Goal: Book appointment/travel/reservation

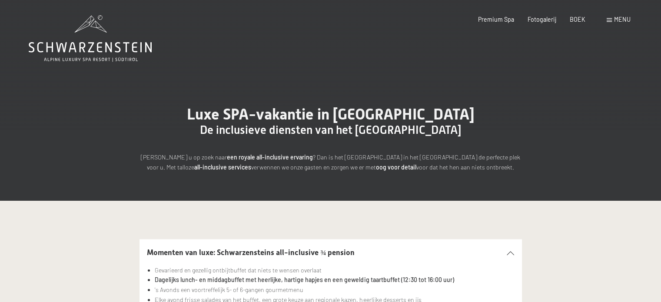
click at [605, 21] on div "Boek Vragen Premium Spa Fotogalerij BOEK menu DE HET EN Coupon Fotogalerij Vrag…" at bounding box center [540, 19] width 179 height 9
click at [94, 34] on icon at bounding box center [90, 38] width 123 height 46
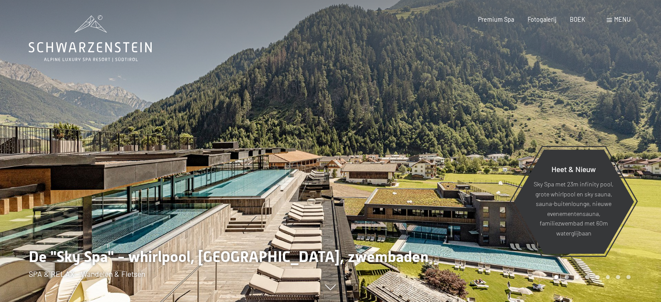
click at [611, 17] on div "menu" at bounding box center [619, 19] width 24 height 9
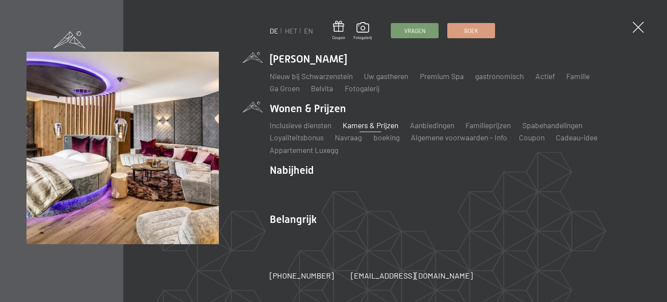
click at [360, 125] on font "Kamers & Prijzen" at bounding box center [371, 125] width 56 height 10
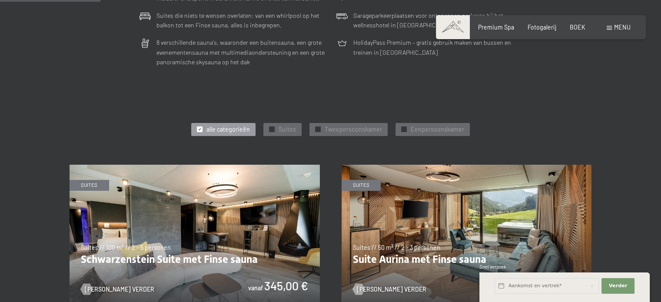
scroll to position [391, 0]
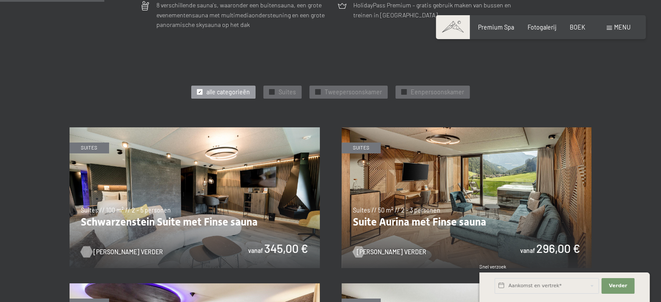
click at [103, 250] on font "[PERSON_NAME] verder" at bounding box center [128, 251] width 70 height 7
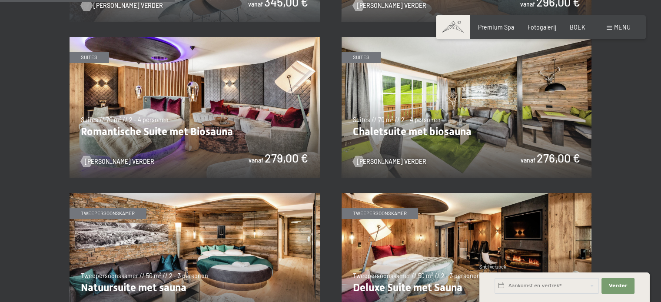
scroll to position [652, 0]
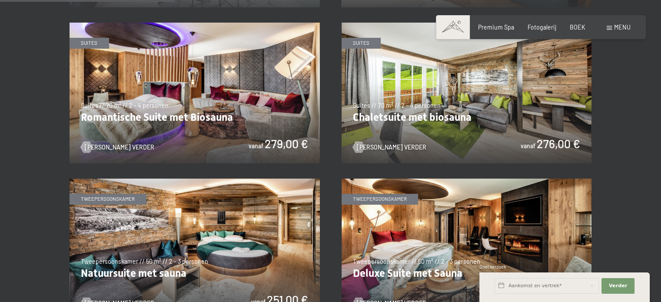
click at [458, 122] on img at bounding box center [467, 93] width 250 height 141
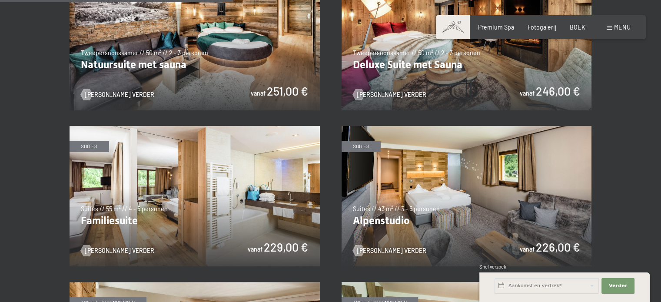
scroll to position [869, 0]
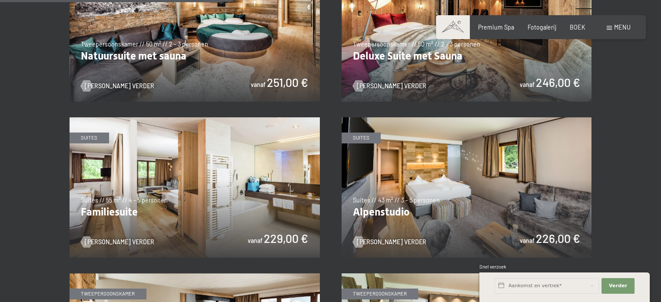
click at [229, 214] on img at bounding box center [195, 187] width 250 height 141
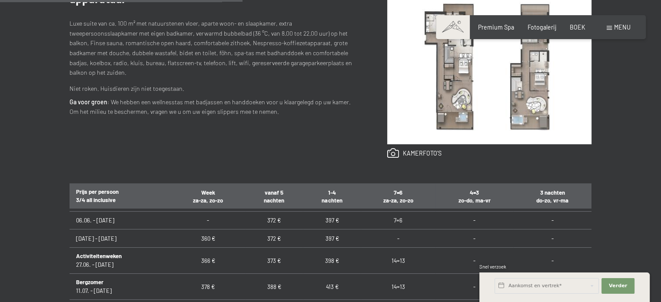
scroll to position [608, 0]
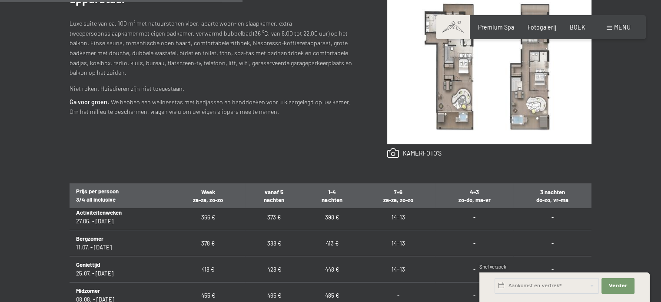
click at [247, 139] on div "apparatuur Luxe suite van ca. 100 m² met natuurstenen vloer, aparte woon- en sl…" at bounding box center [213, 74] width 287 height 167
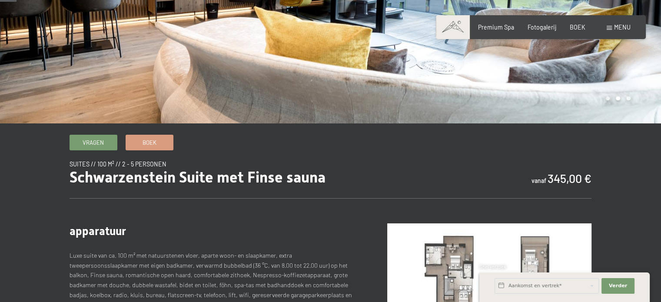
scroll to position [0, 0]
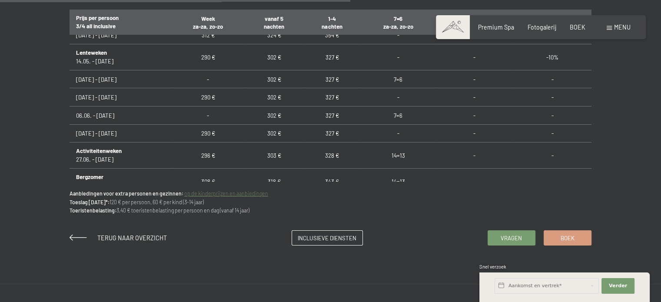
scroll to position [565, 0]
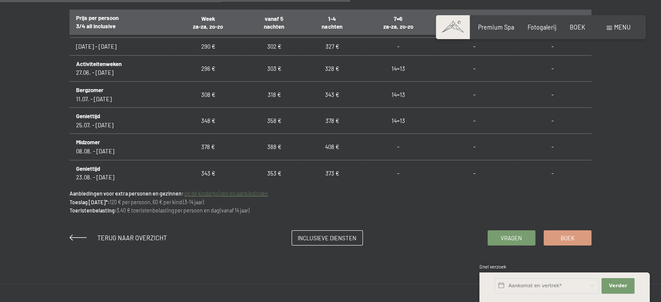
click at [219, 250] on div "Vragen Boek Suites // 70 m² // 2 - 4 personen Chaletsuite met biosauna vanaf 27…" at bounding box center [330, 1] width 661 height 566
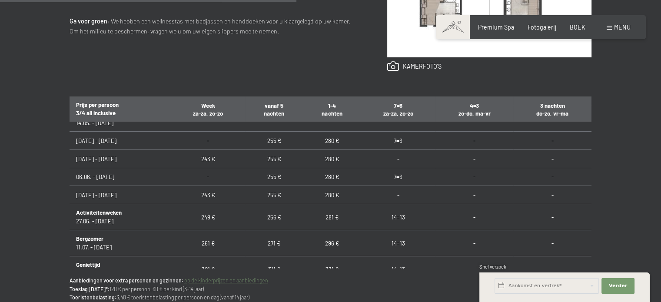
scroll to position [565, 0]
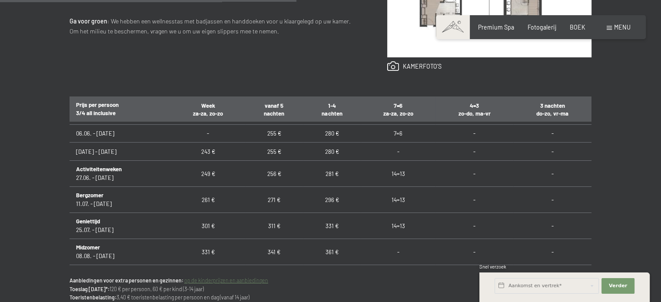
click at [255, 281] on font "op de kinderprijzen en aanbiedingen" at bounding box center [226, 280] width 84 height 6
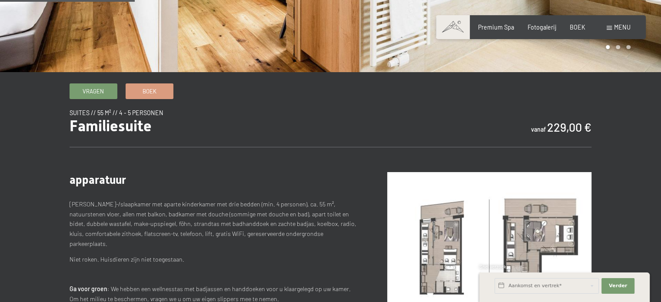
scroll to position [217, 0]
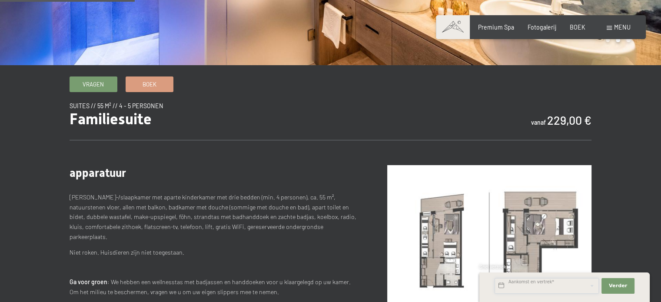
click at [572, 290] on input "text" at bounding box center [546, 286] width 104 height 16
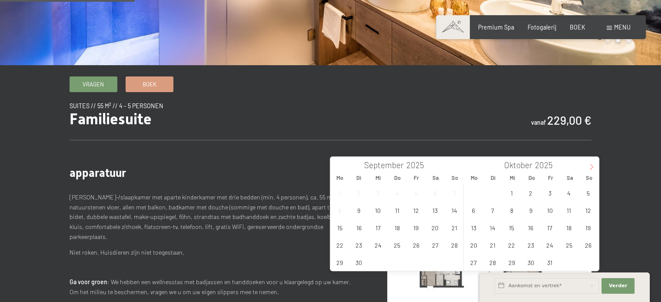
click at [588, 168] on icon at bounding box center [591, 167] width 6 height 6
type input "2026"
click at [588, 168] on icon at bounding box center [591, 167] width 6 height 6
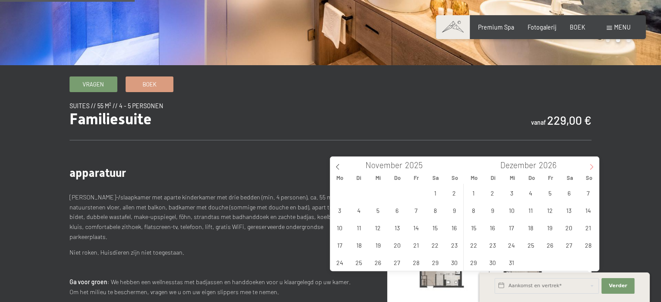
type input "2026"
click at [588, 168] on icon at bounding box center [591, 167] width 6 height 6
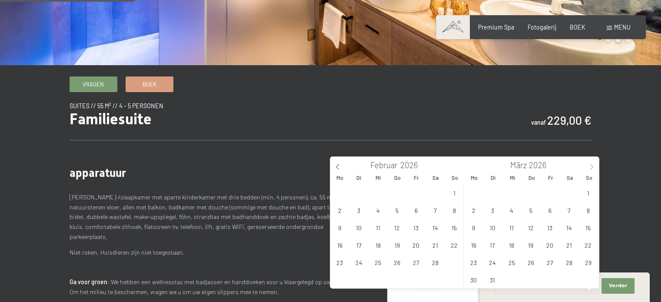
click at [588, 168] on icon at bounding box center [591, 167] width 6 height 6
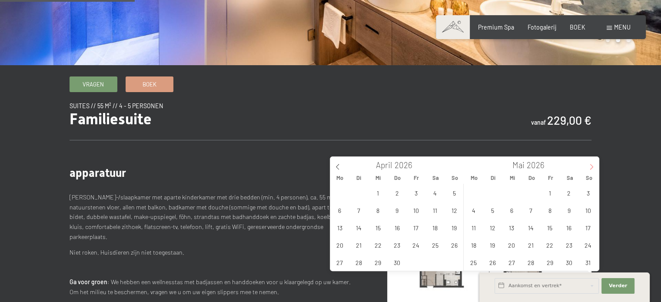
click at [588, 168] on icon at bounding box center [591, 167] width 6 height 6
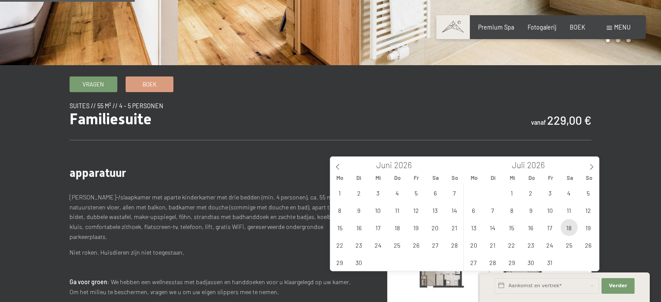
click at [572, 232] on span "18" at bounding box center [569, 227] width 17 height 17
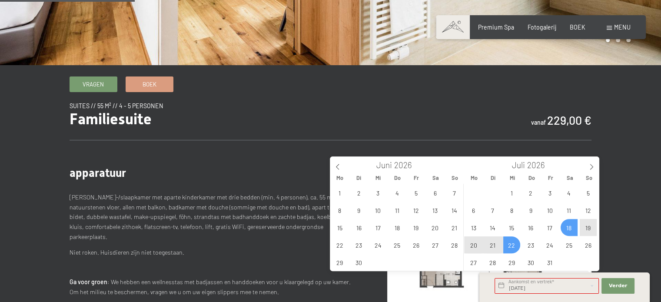
click at [506, 246] on span "22" at bounding box center [511, 244] width 17 height 17
type input "Sa. 18.07.2026 - Mi. 22.07.2026"
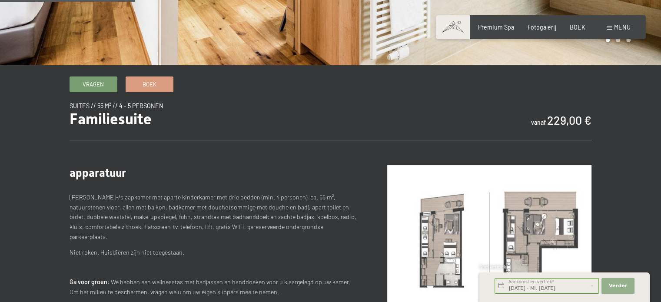
click at [617, 290] on button "Verder Adresvelden verbergen" at bounding box center [617, 286] width 33 height 16
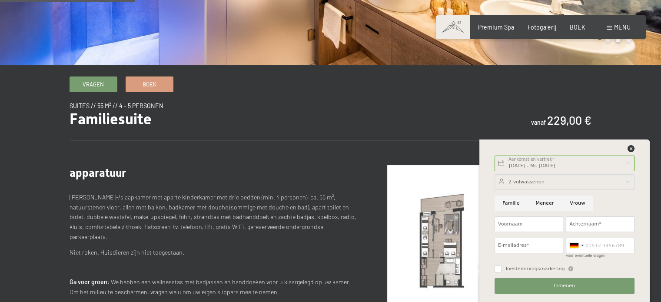
click at [518, 207] on input "Familie" at bounding box center [510, 204] width 33 height 16
radio input "true"
click at [524, 224] on input "Voornaam" at bounding box center [528, 224] width 69 height 16
type input "Kim"
type input "Willems-Klijn"
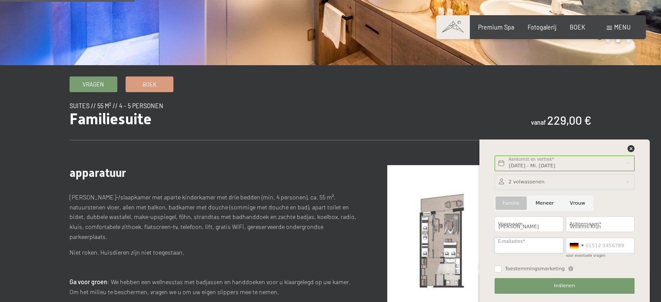
type input "kimwillems28@hotmail.com"
type input "0644702108"
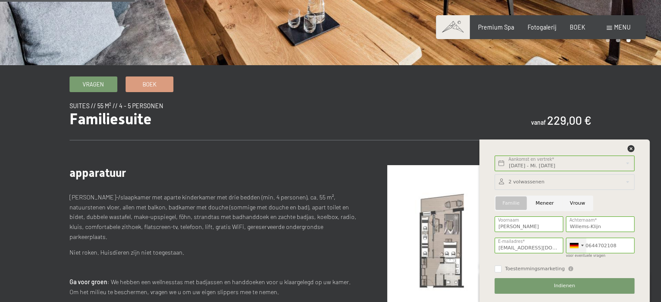
click at [577, 246] on div at bounding box center [574, 245] width 9 height 5
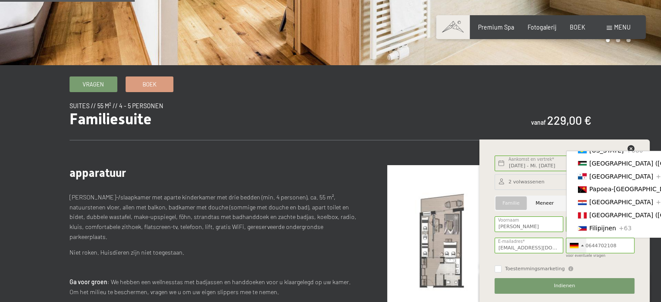
scroll to position [2216, 0]
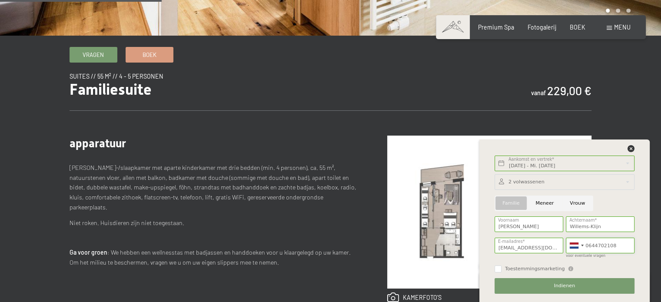
scroll to position [261, 0]
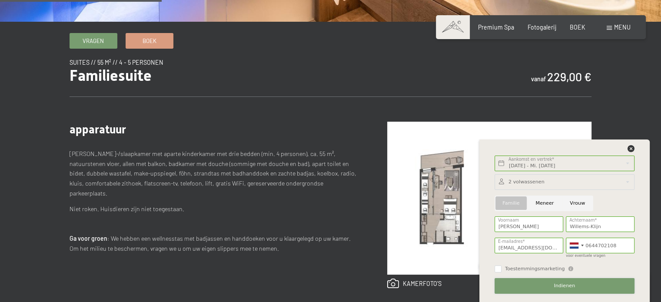
click at [554, 283] on font "Indienen" at bounding box center [564, 286] width 21 height 6
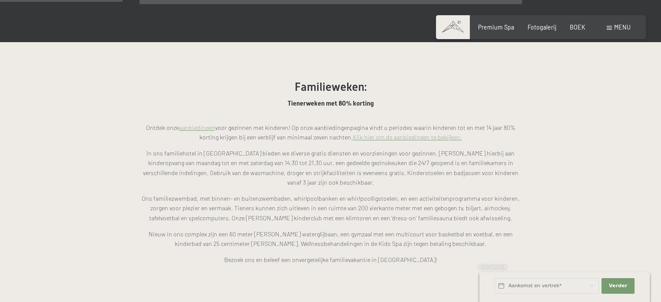
scroll to position [652, 0]
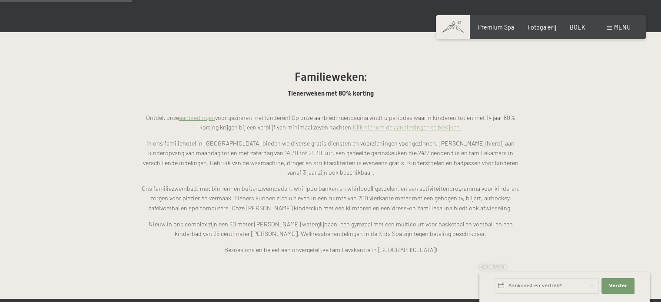
click at [427, 123] on font "Klik hier om de aanbiedingen te bekijken:" at bounding box center [407, 126] width 109 height 7
click at [203, 114] on font "aanbiedingen" at bounding box center [197, 117] width 36 height 7
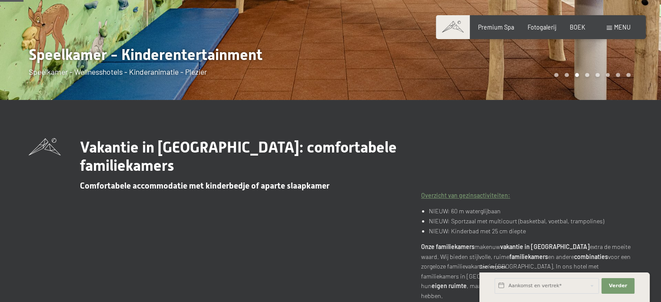
scroll to position [87, 0]
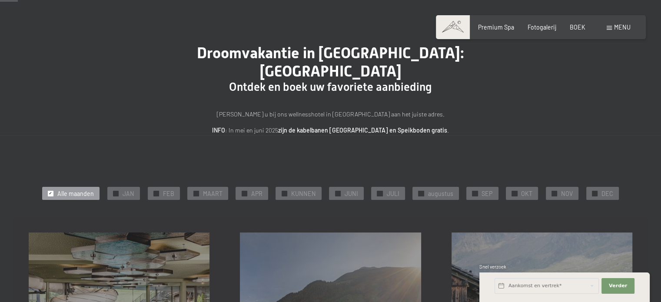
scroll to position [87, 0]
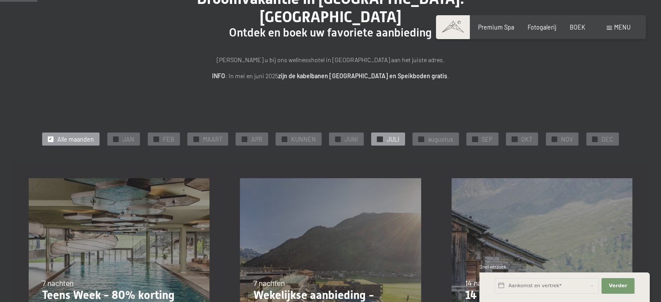
click at [395, 136] on font "JULI" at bounding box center [392, 139] width 13 height 7
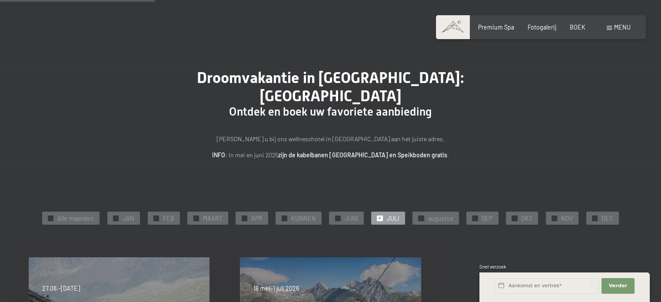
scroll to position [0, 0]
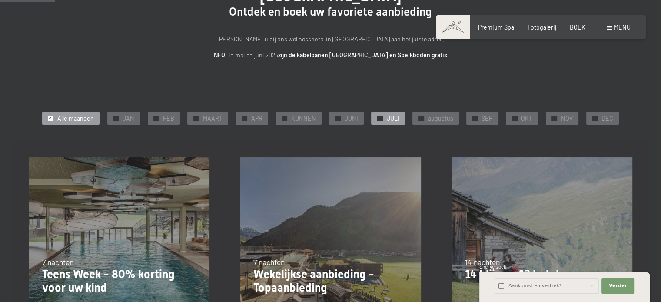
scroll to position [87, 0]
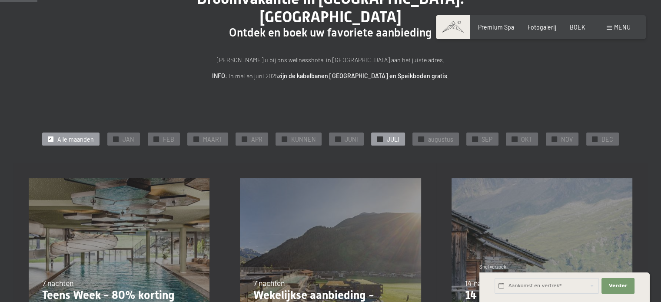
click at [381, 133] on div "✓ JULI" at bounding box center [387, 139] width 33 height 13
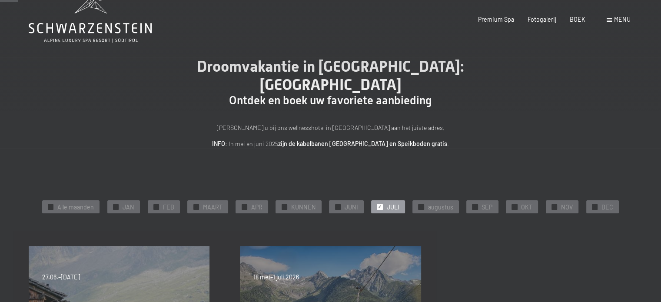
scroll to position [0, 0]
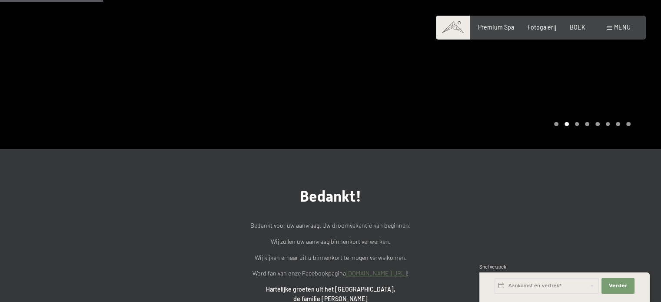
scroll to position [130, 0]
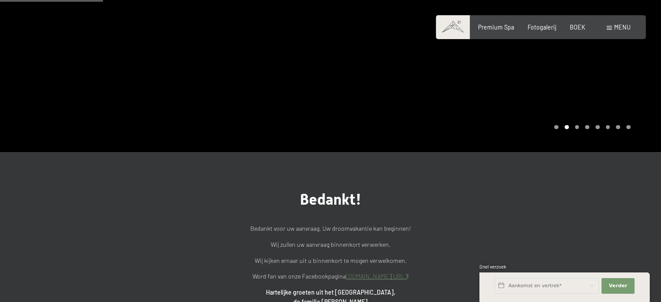
click at [547, 189] on div "Bedankt! Bedankt voor uw aanvraag. Uw droomvakantie kan beginnen! Wij zullen uw…" at bounding box center [330, 266] width 661 height 229
click at [575, 29] on font "BOEK" at bounding box center [578, 25] width 16 height 7
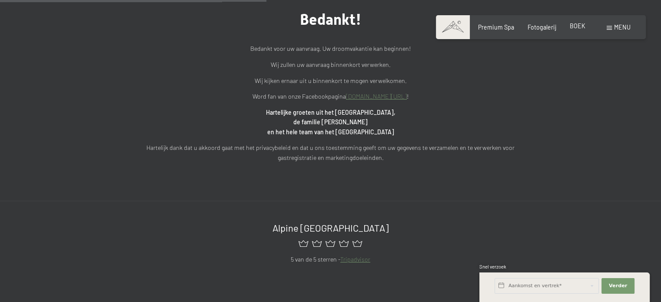
scroll to position [261, 0]
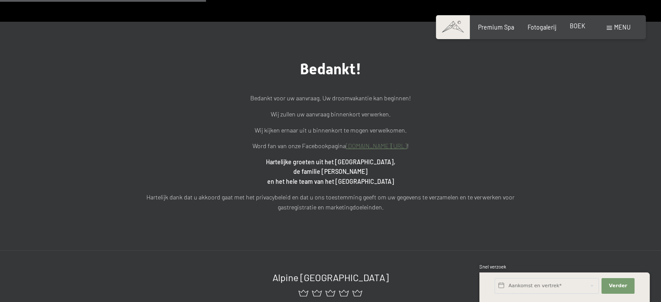
click at [580, 29] on font "BOEK" at bounding box center [578, 25] width 16 height 7
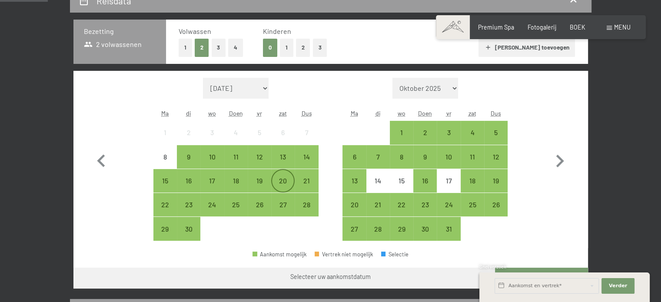
scroll to position [174, 0]
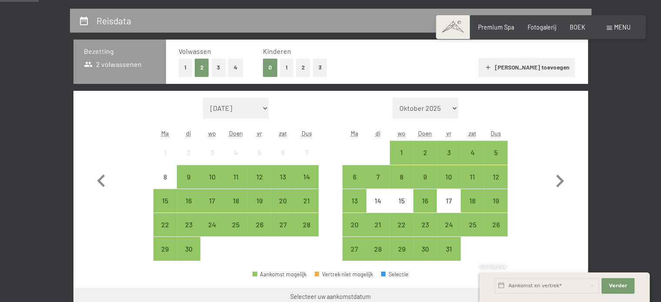
click at [300, 66] on button "2" at bounding box center [303, 68] width 14 height 18
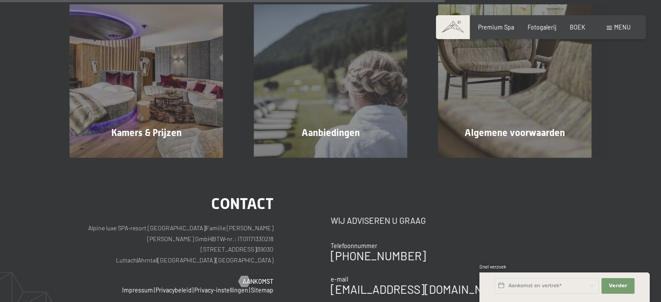
scroll to position [0, 0]
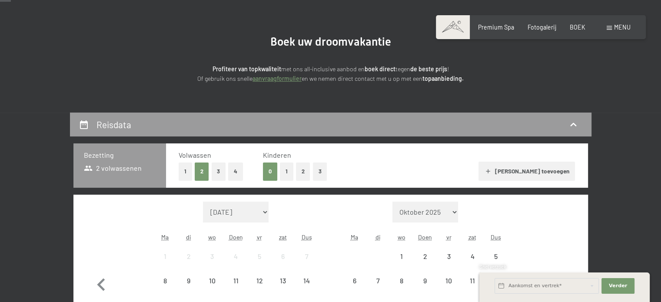
scroll to position [87, 0]
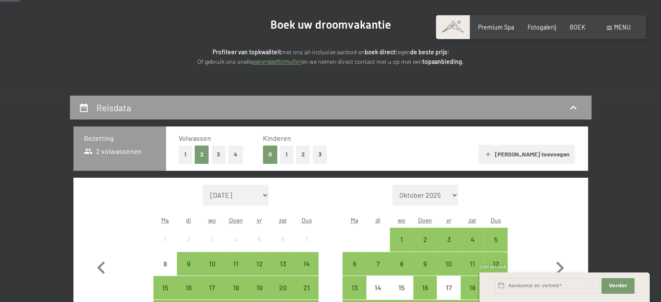
click at [261, 198] on select "[DATE] Oktober [DATE] 2025 [DATE] Januari 2026 Februari 2026 Maart 2026 [DATE] …" at bounding box center [236, 195] width 66 height 21
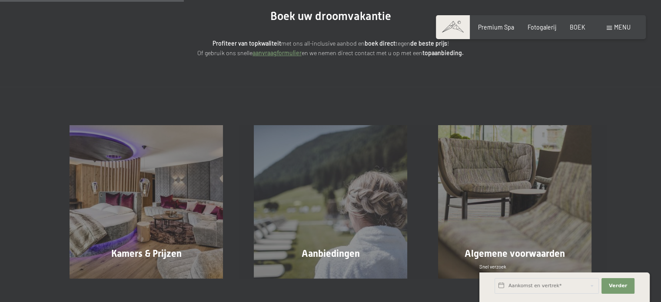
scroll to position [0, 0]
